Goal: Find specific page/section: Find specific page/section

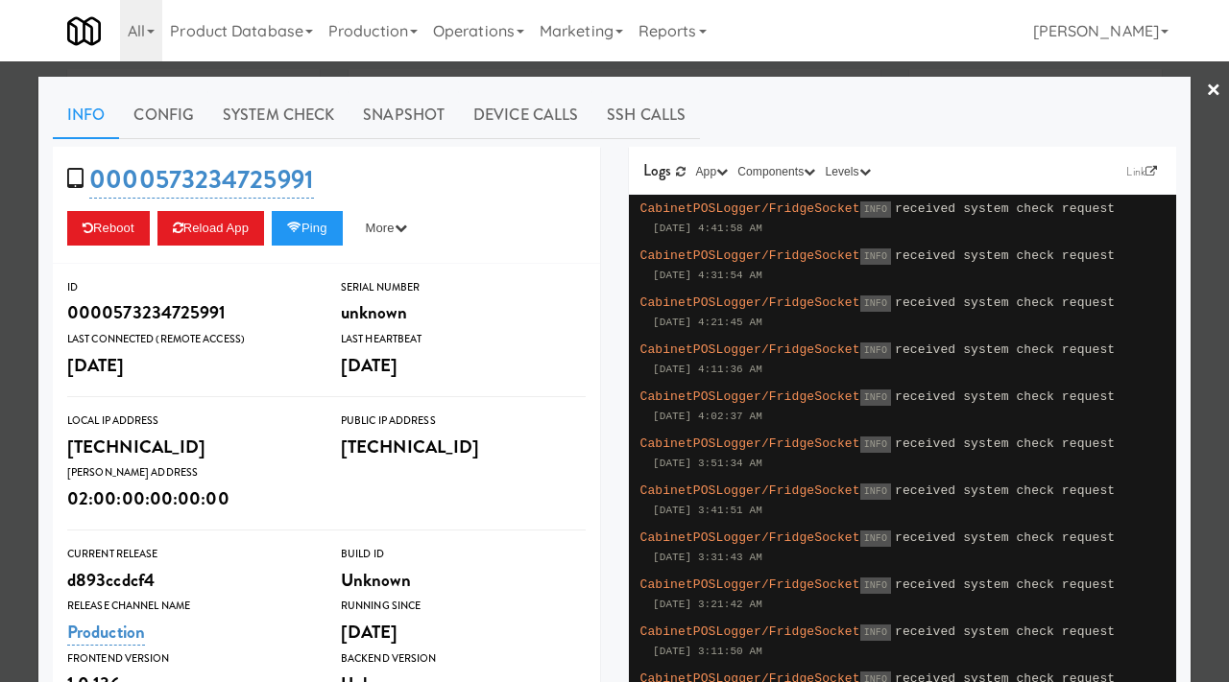
scroll to position [61, 0]
click at [3, 158] on div at bounding box center [614, 341] width 1229 height 682
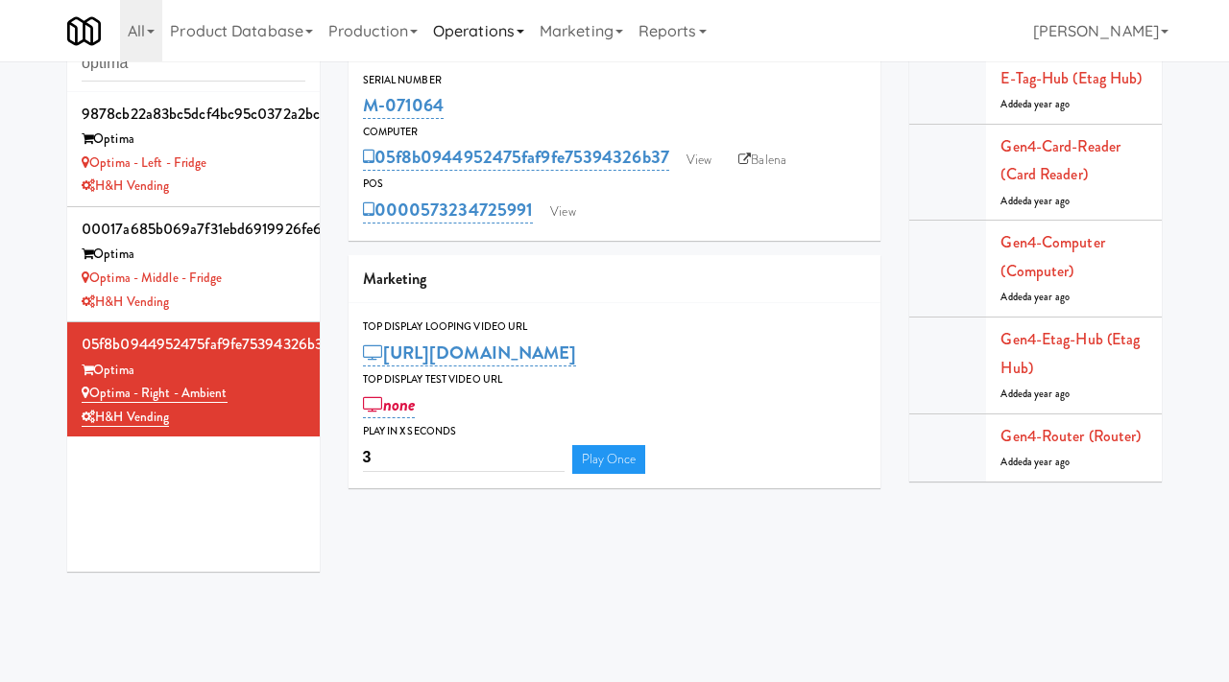
click at [503, 27] on link "Operations" at bounding box center [478, 30] width 107 height 61
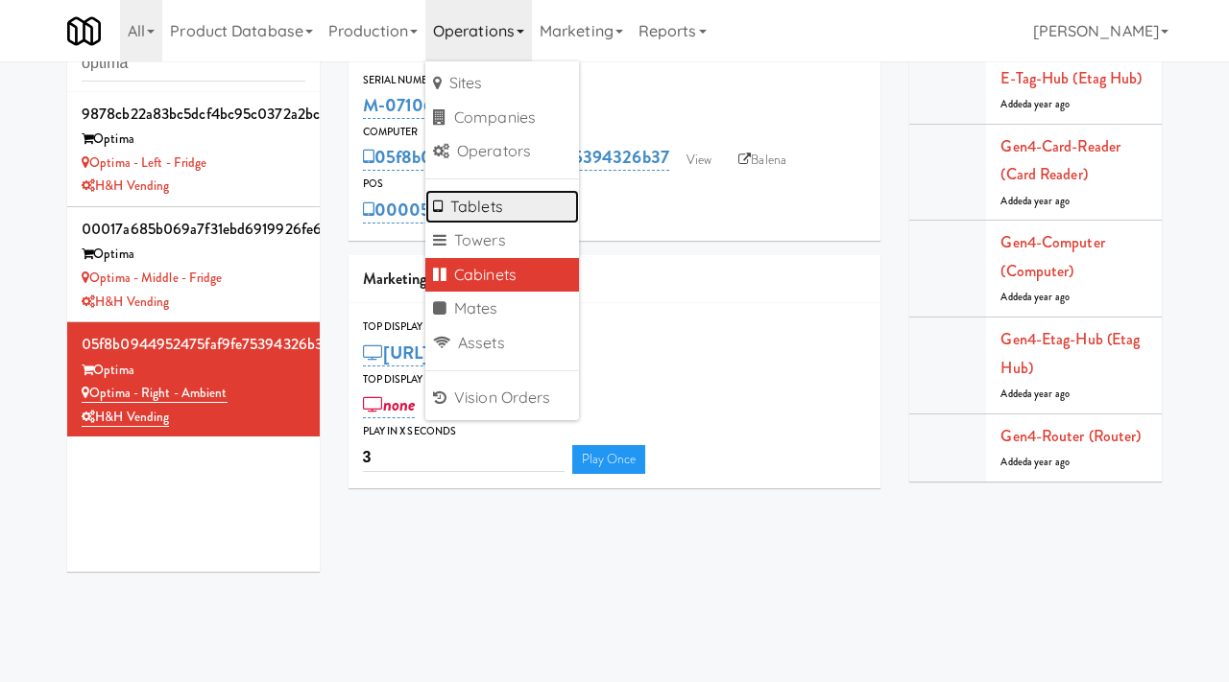
click at [485, 203] on link "Tablets" at bounding box center [502, 207] width 154 height 35
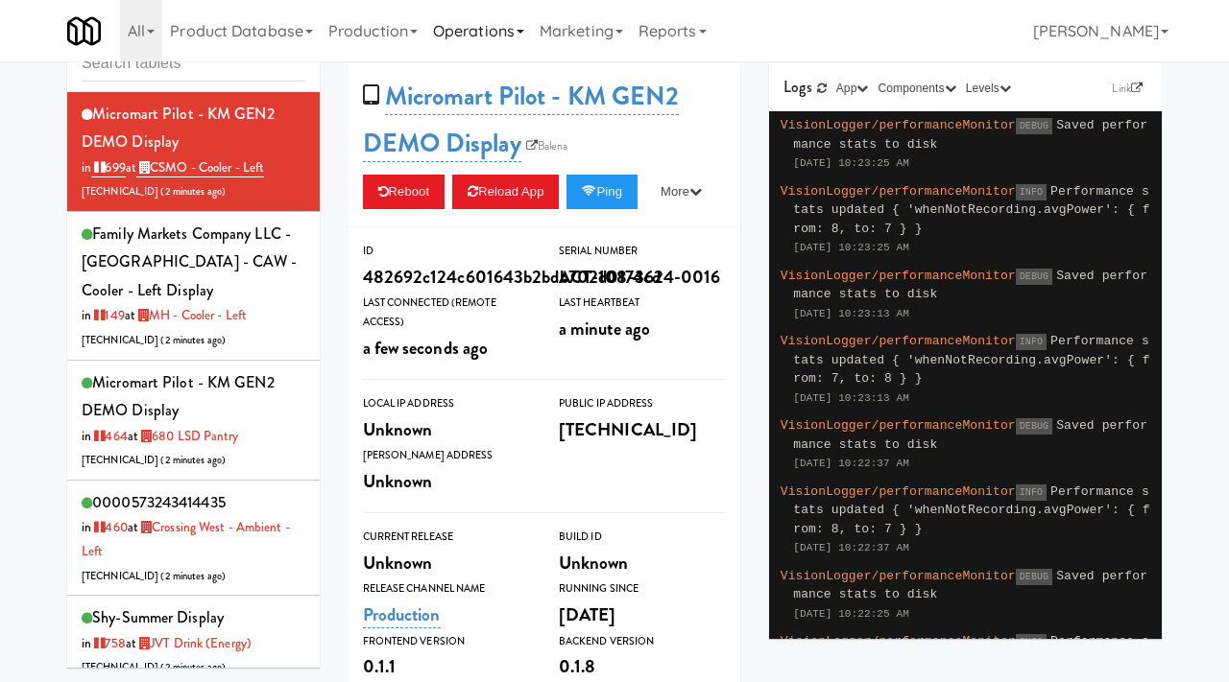
click at [515, 37] on link "Operations" at bounding box center [478, 30] width 107 height 61
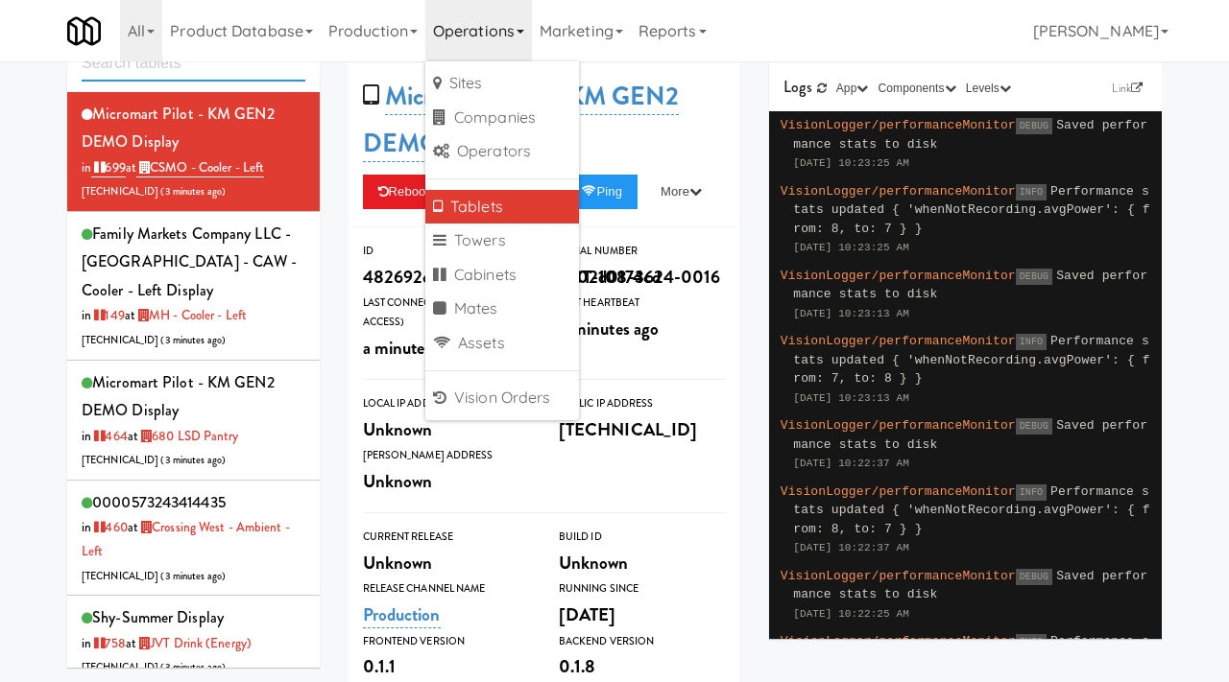
click at [165, 65] on input "text" at bounding box center [194, 64] width 224 height 36
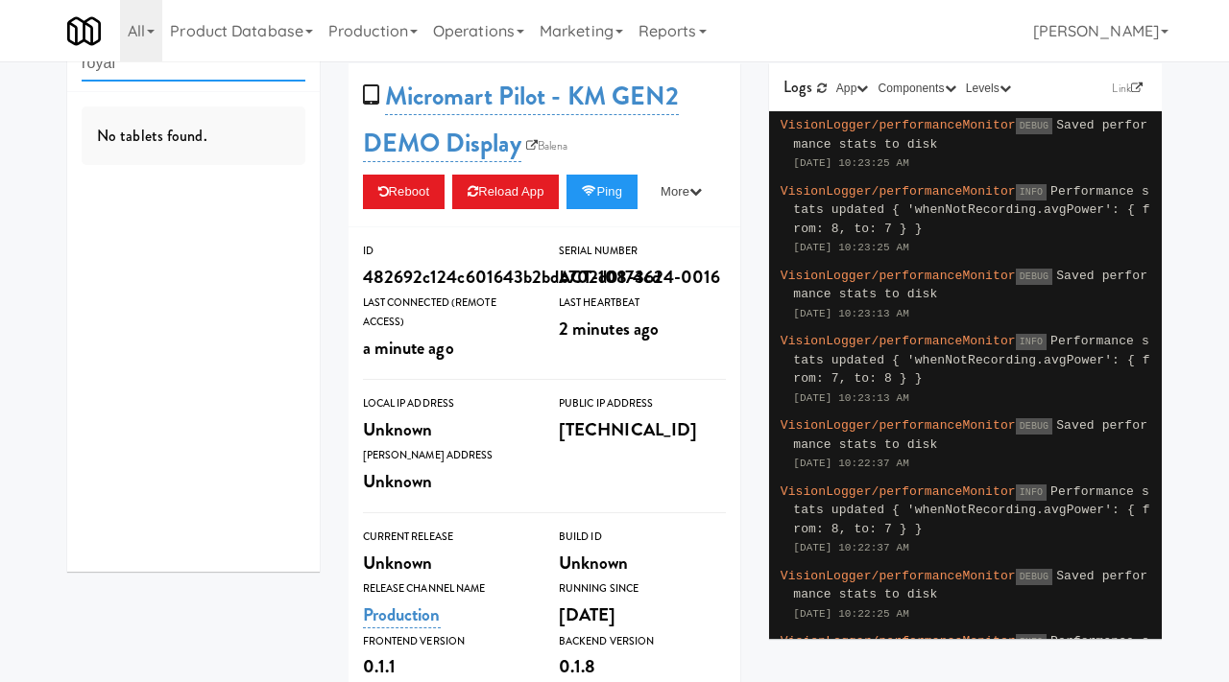
type input "royal"
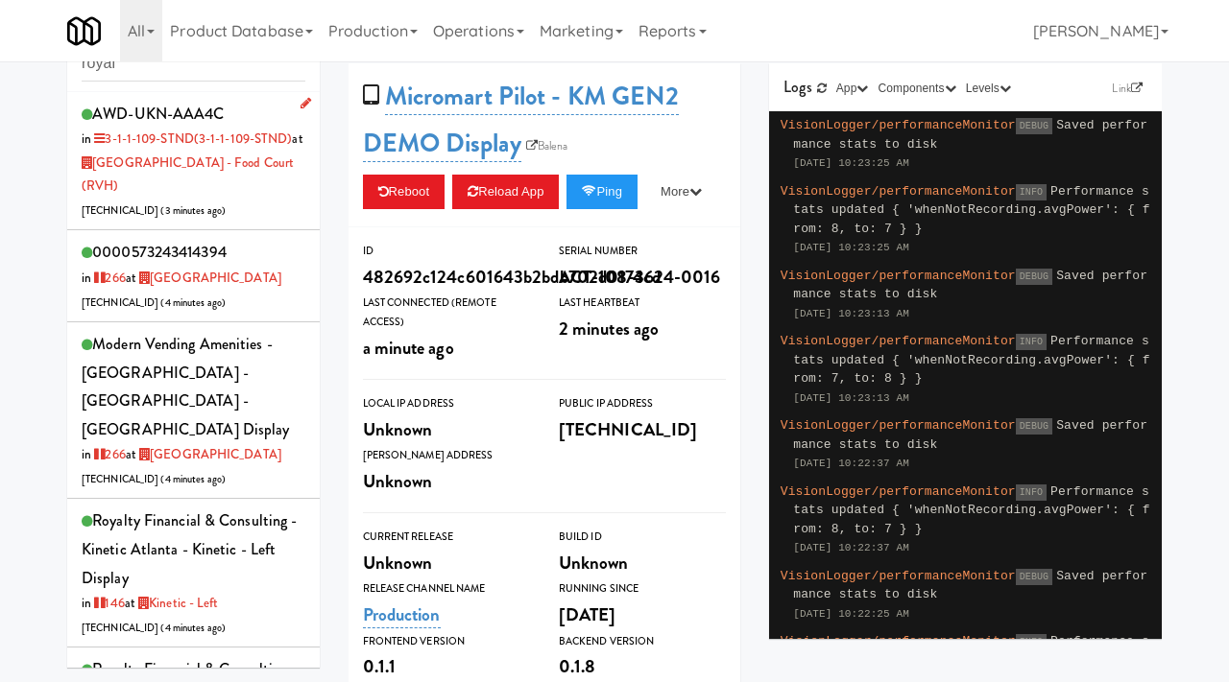
click at [287, 192] on div "AWD-UKN-AAA4C in 3-1-1-109-STND (3-1-1-109-STND) at Royal Victoria Regional Hea…" at bounding box center [194, 161] width 224 height 123
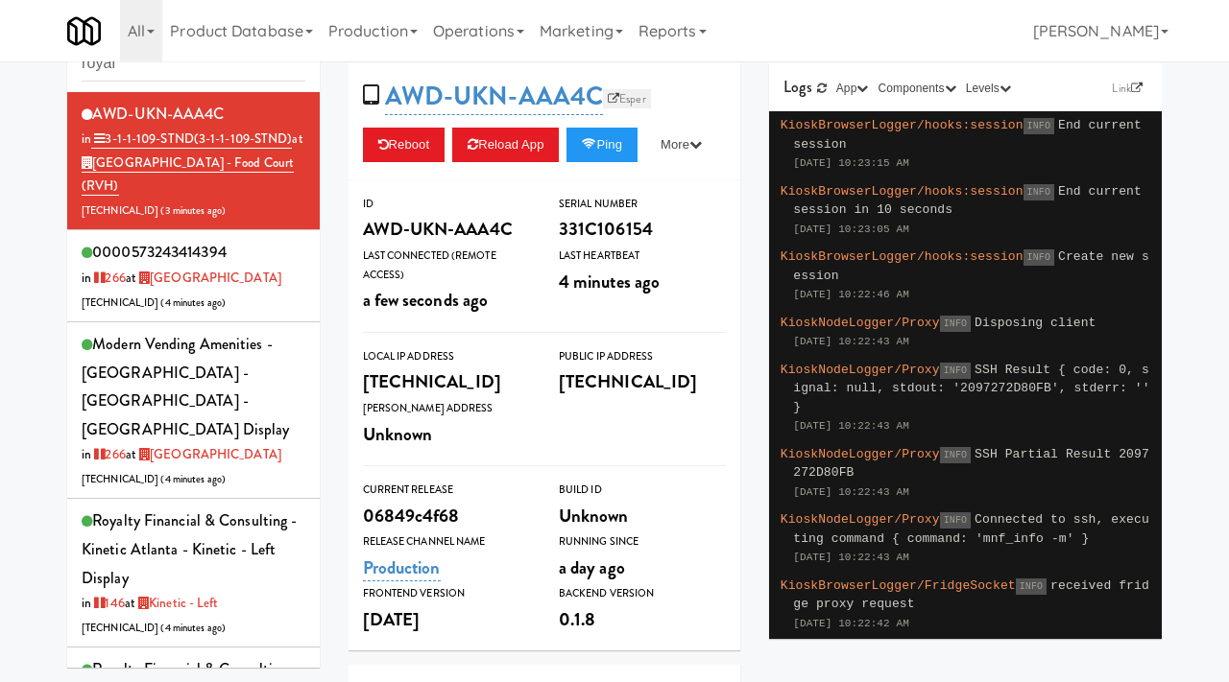
click at [633, 99] on link "Esper" at bounding box center [627, 98] width 48 height 19
